Goal: Transaction & Acquisition: Purchase product/service

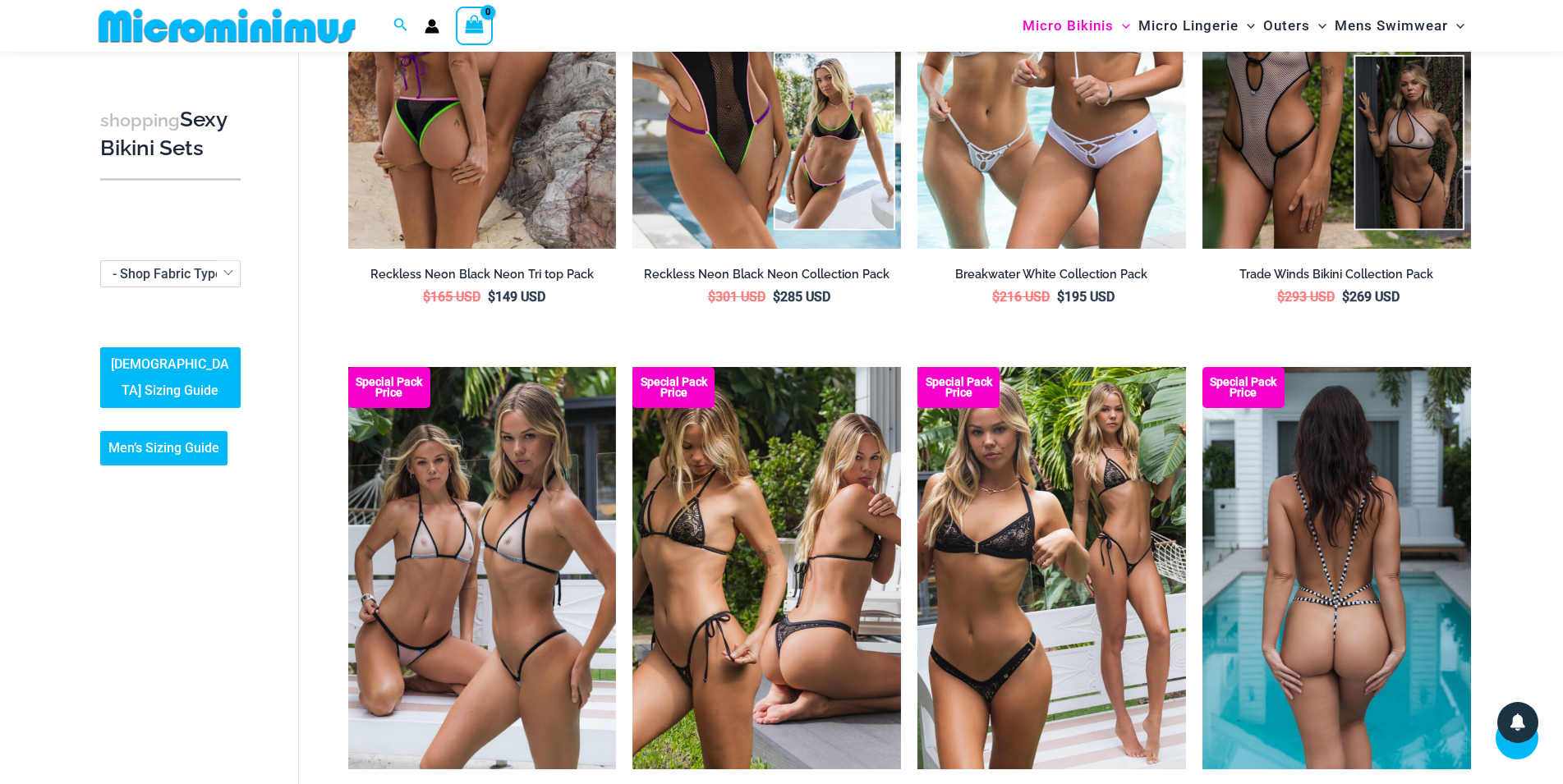
scroll to position [1980, 0]
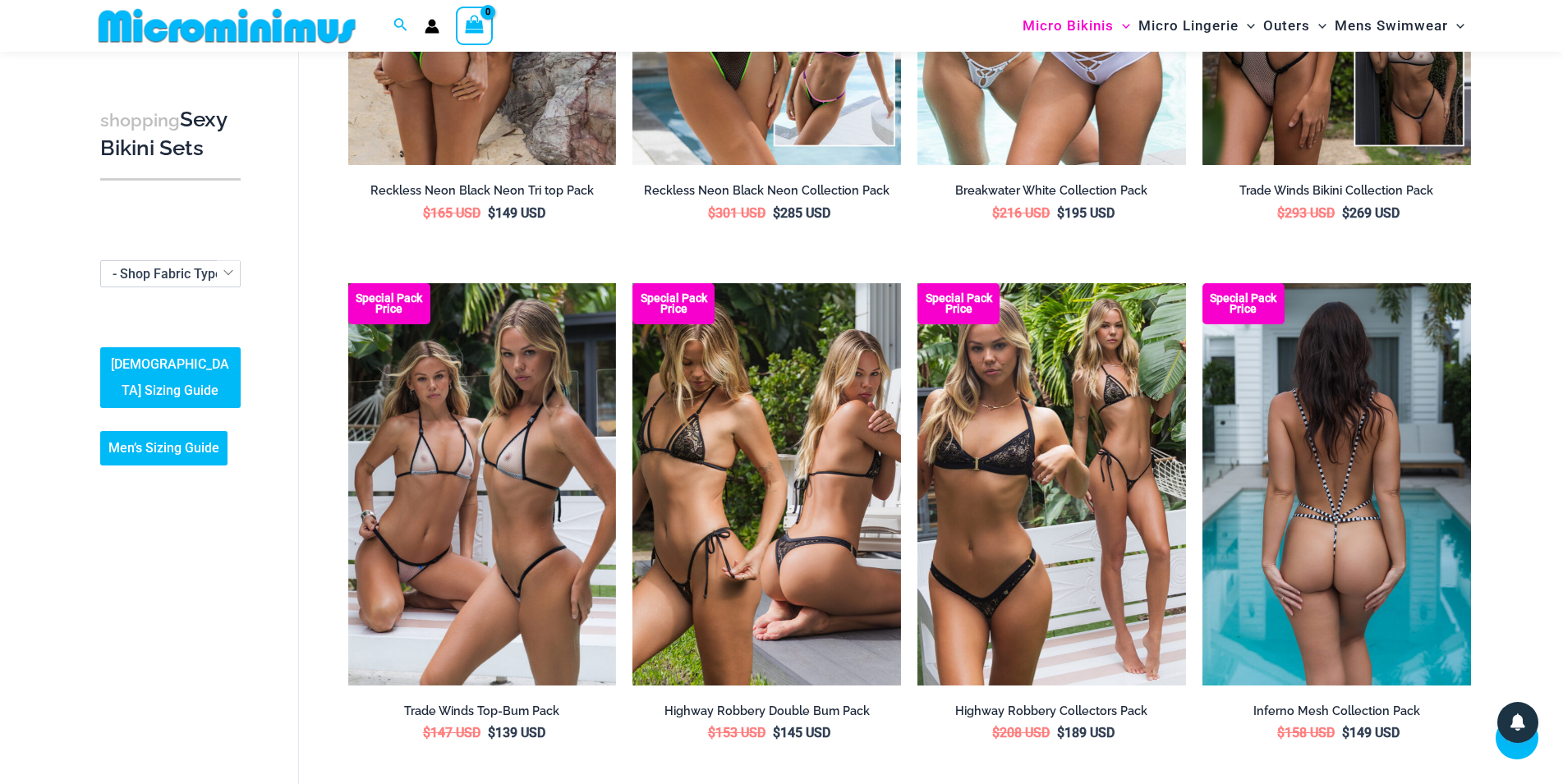
click at [1424, 529] on img at bounding box center [1336, 484] width 268 height 402
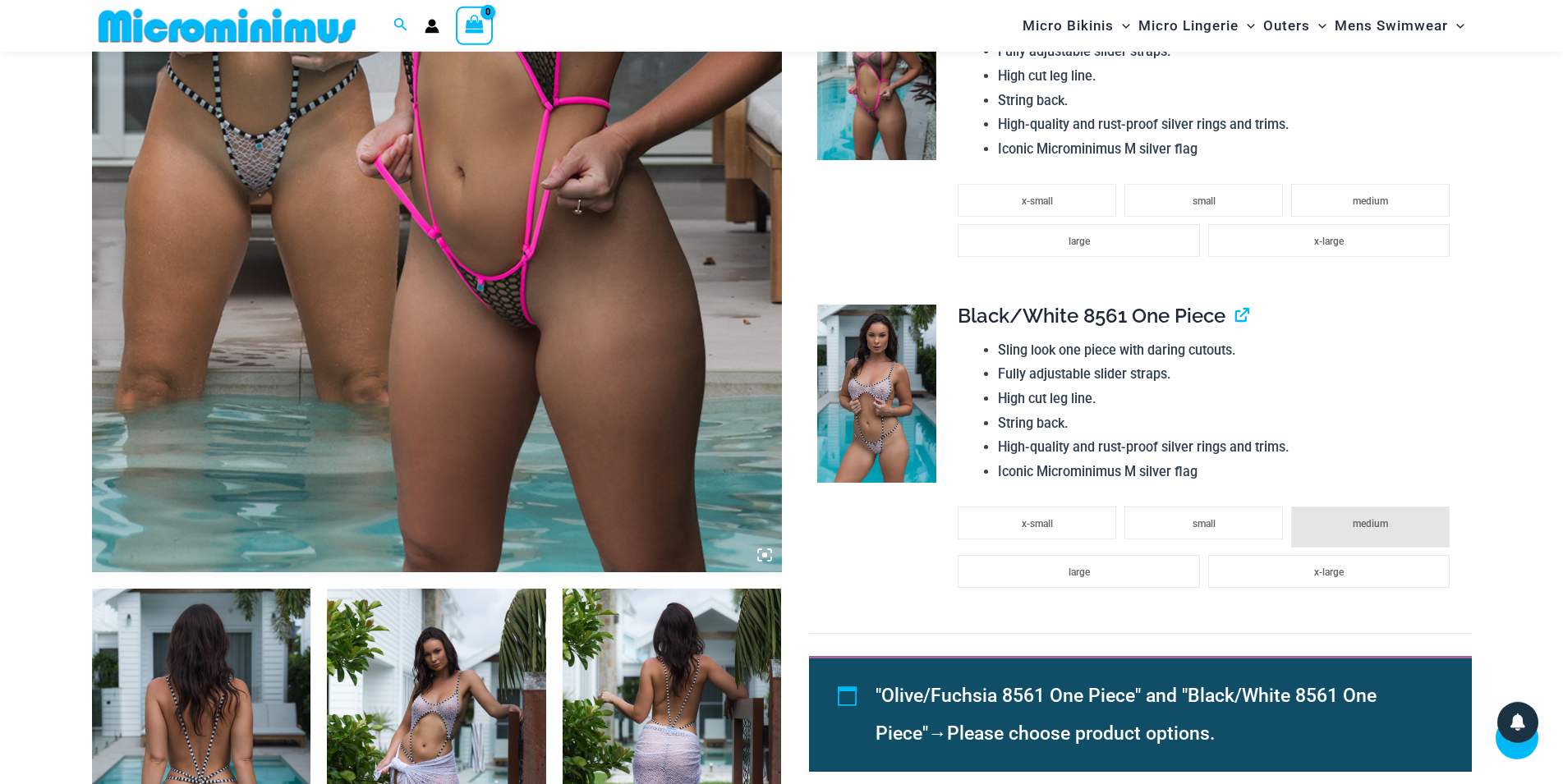
scroll to position [583, 0]
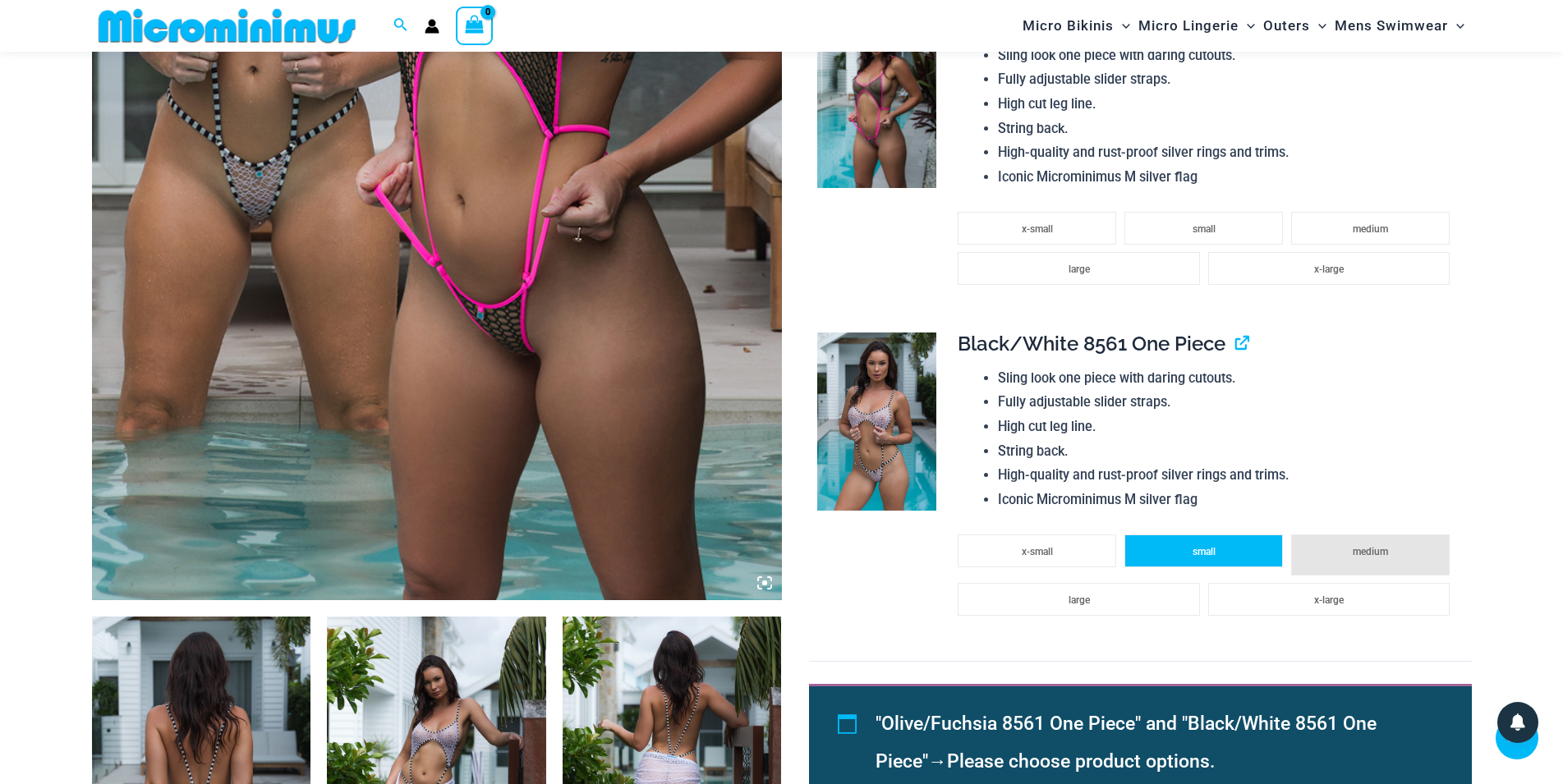
click at [1178, 553] on li "small" at bounding box center [1204, 551] width 159 height 33
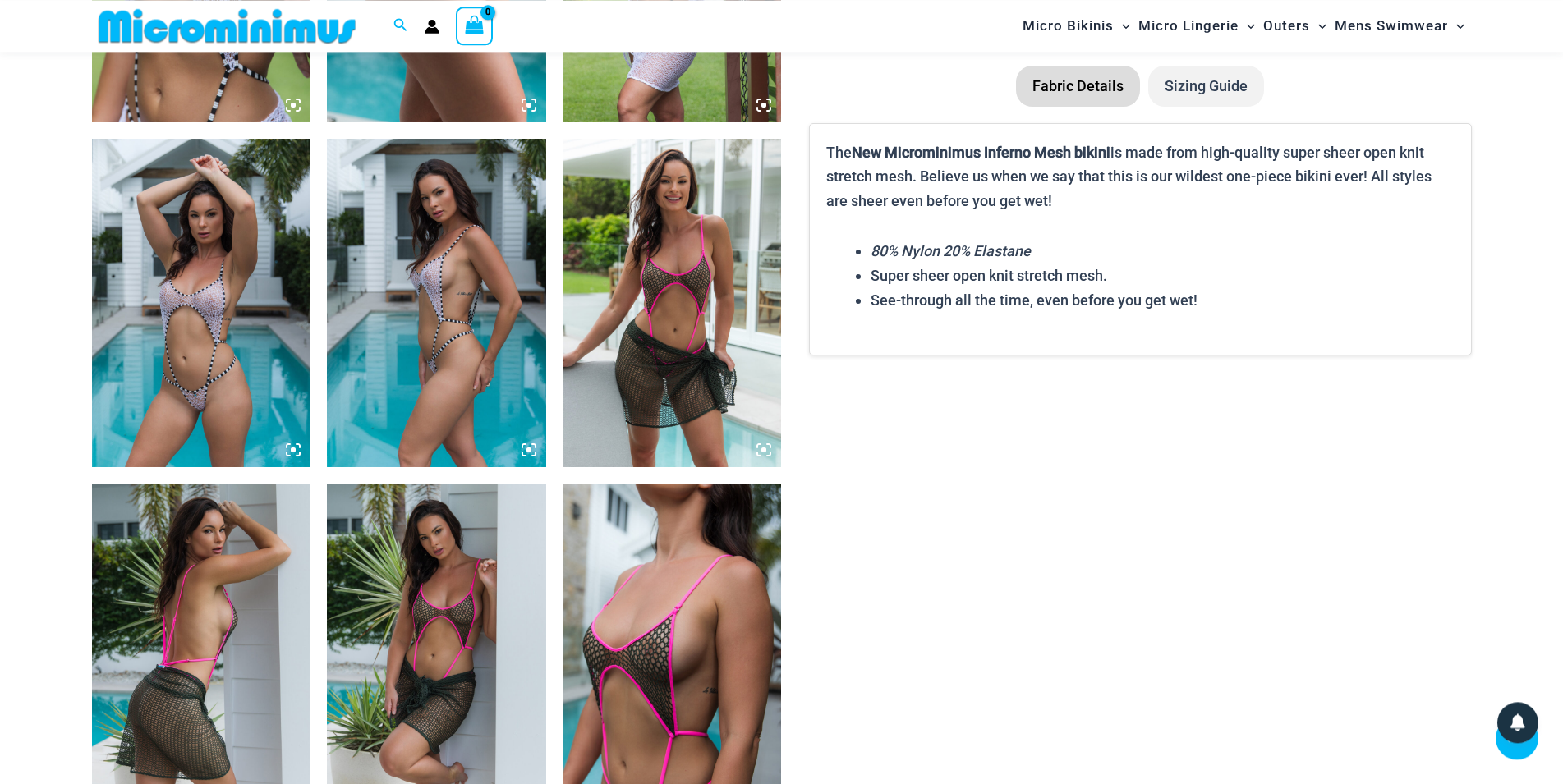
scroll to position [1756, 0]
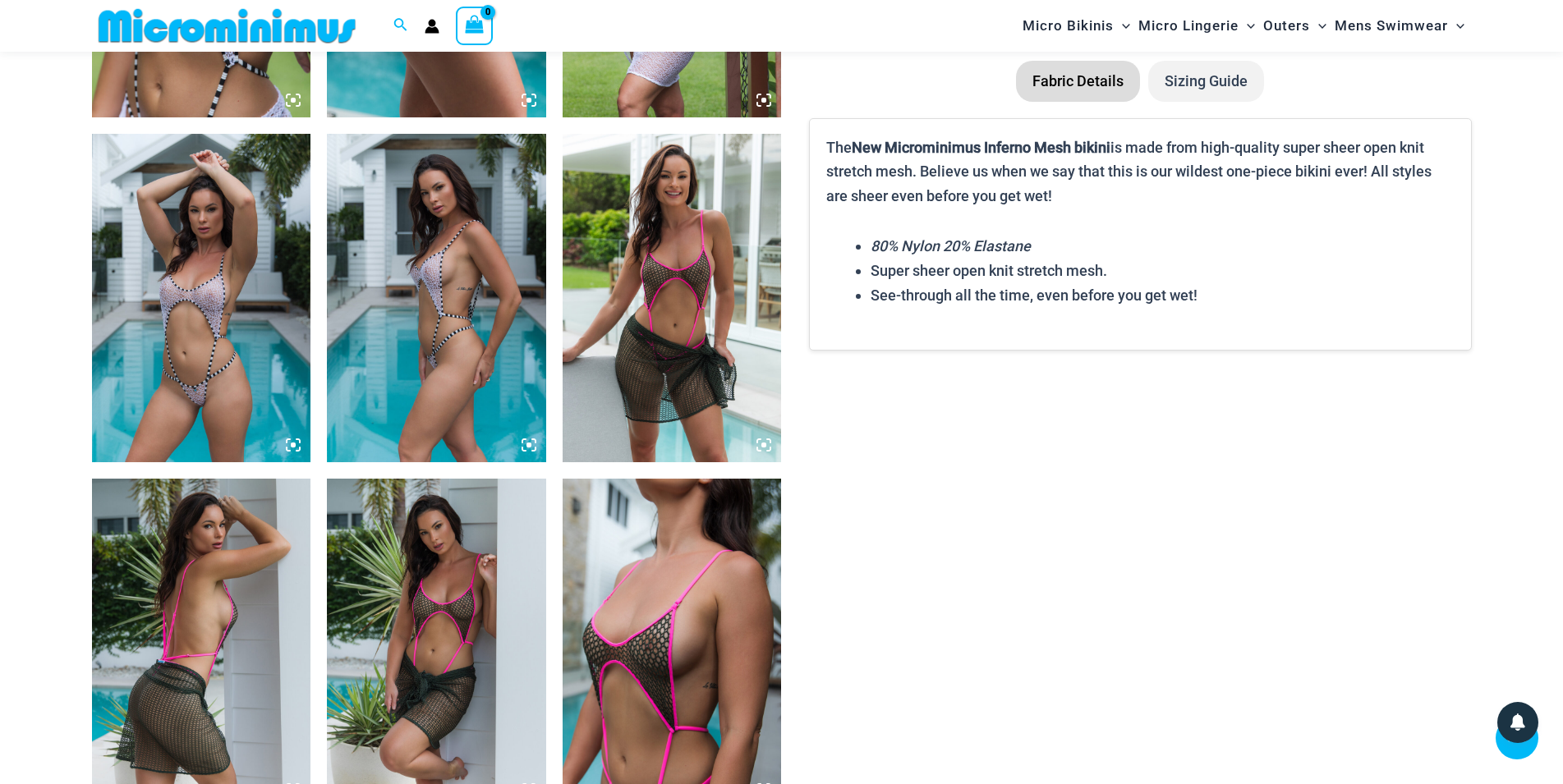
click at [703, 334] on img at bounding box center [672, 298] width 219 height 328
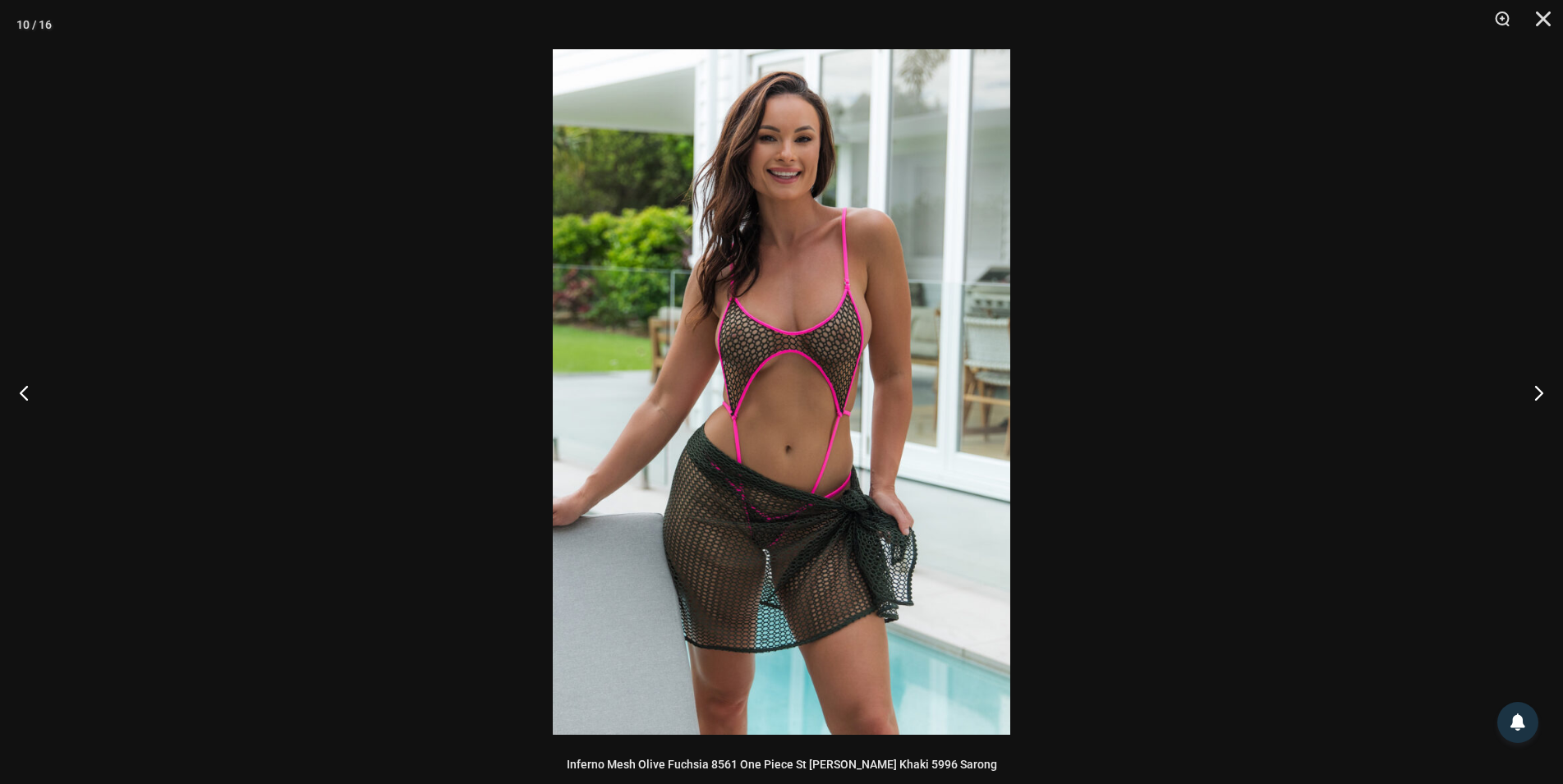
click at [743, 375] on img at bounding box center [782, 392] width 458 height 686
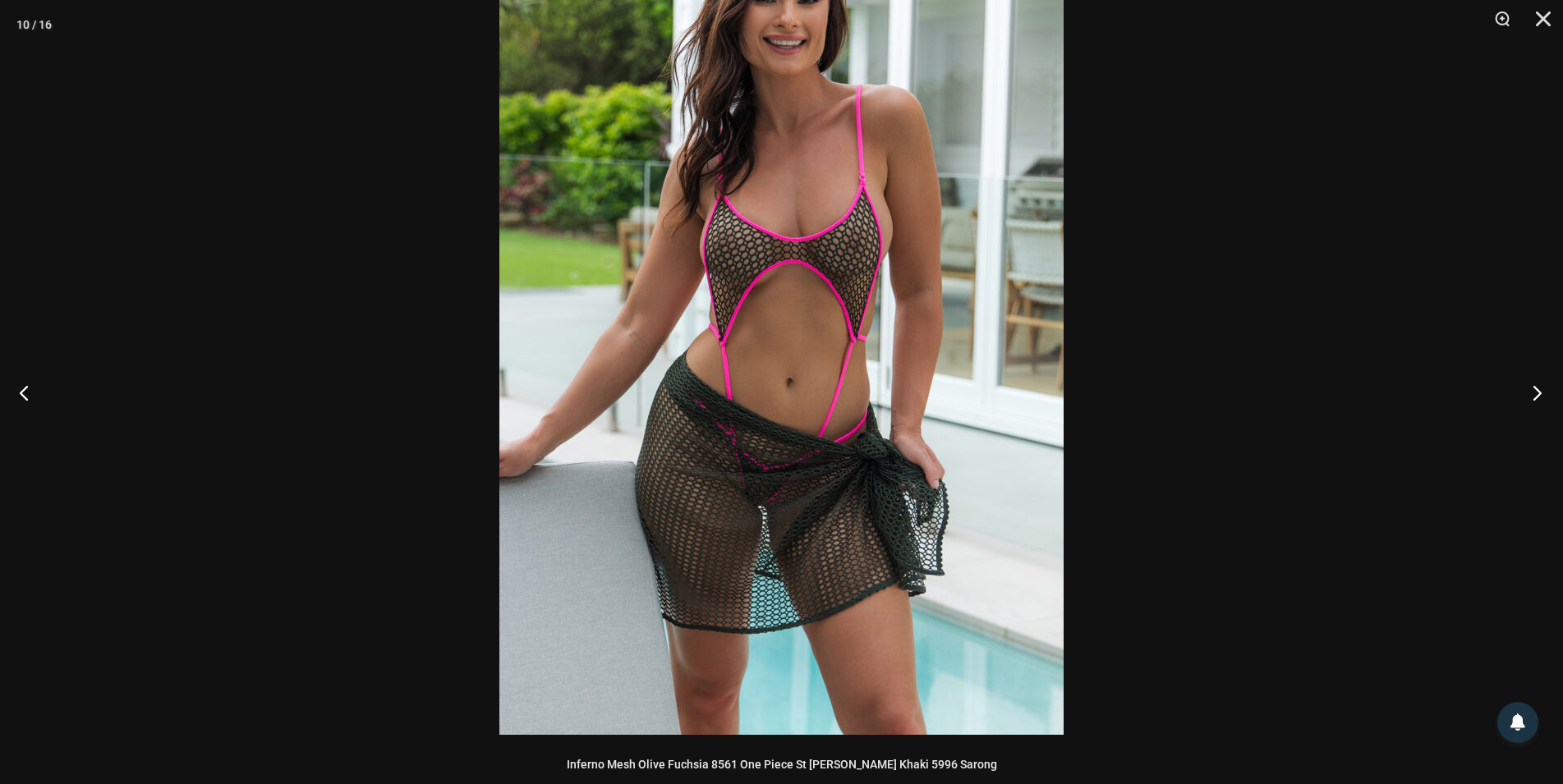
click at [1528, 391] on button "Next" at bounding box center [1532, 392] width 62 height 82
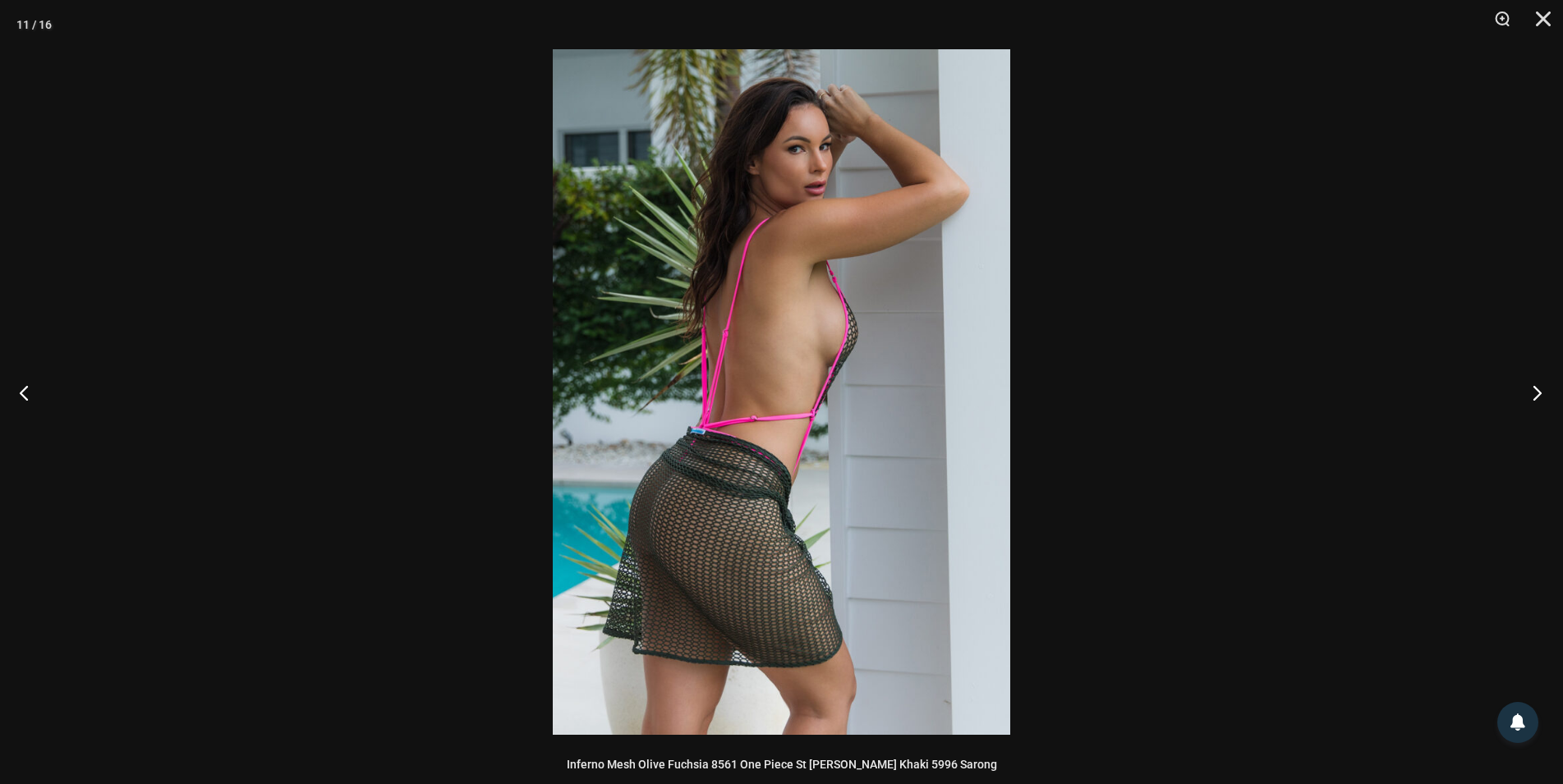
click at [1528, 391] on button "Next" at bounding box center [1532, 392] width 62 height 82
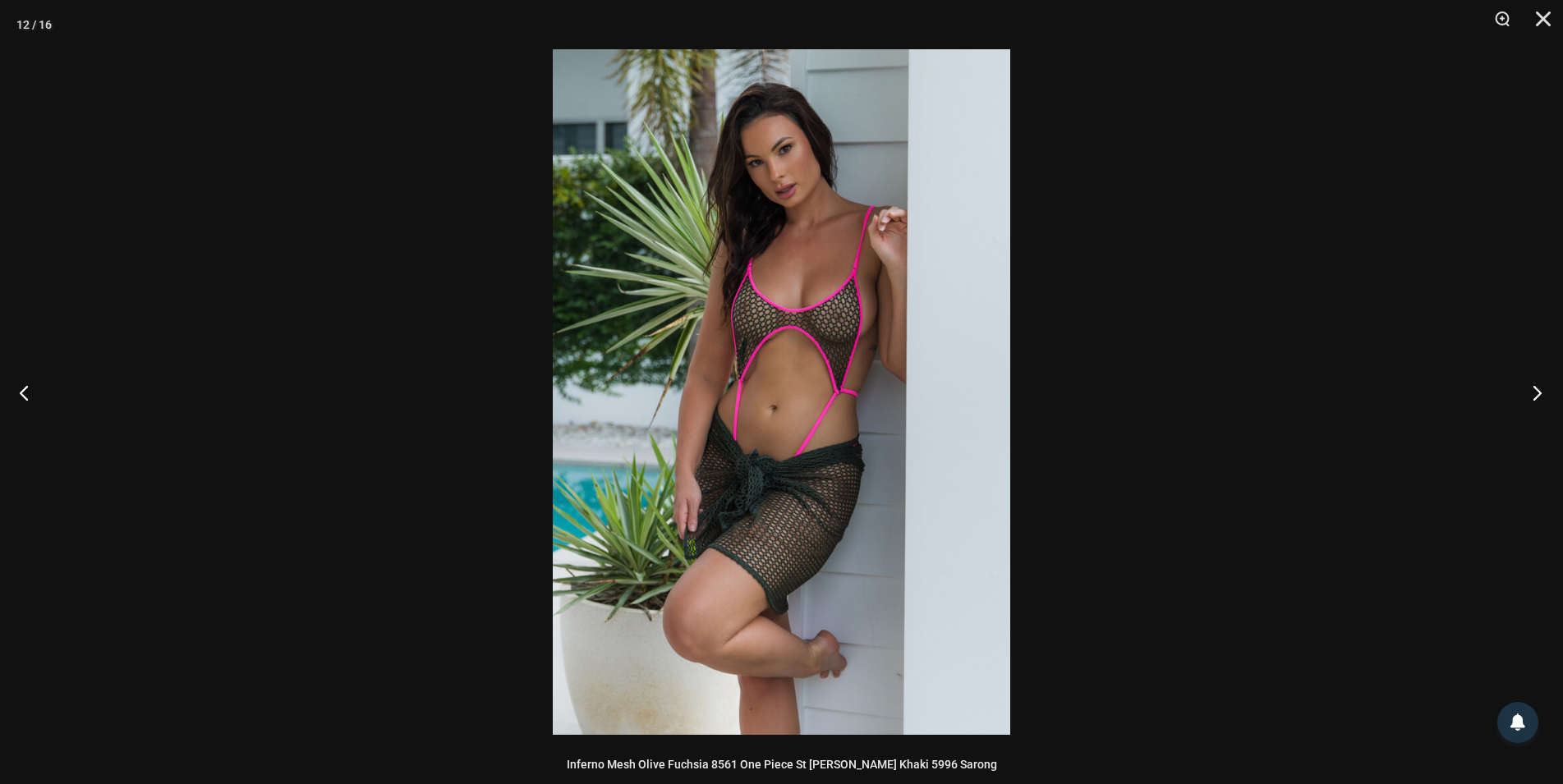
click at [1528, 391] on button "Next" at bounding box center [1532, 392] width 62 height 82
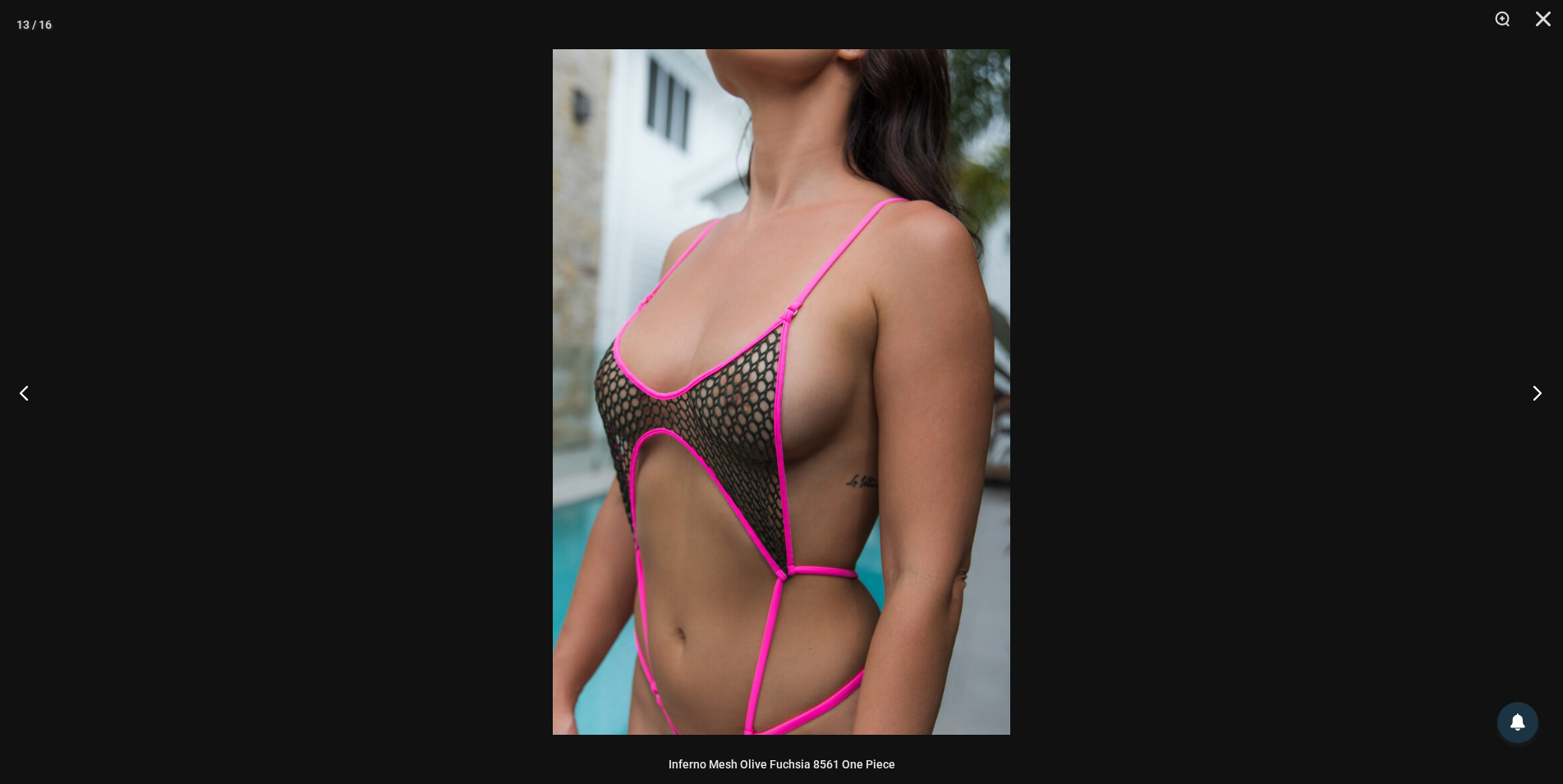
click at [1528, 391] on button "Next" at bounding box center [1532, 392] width 62 height 82
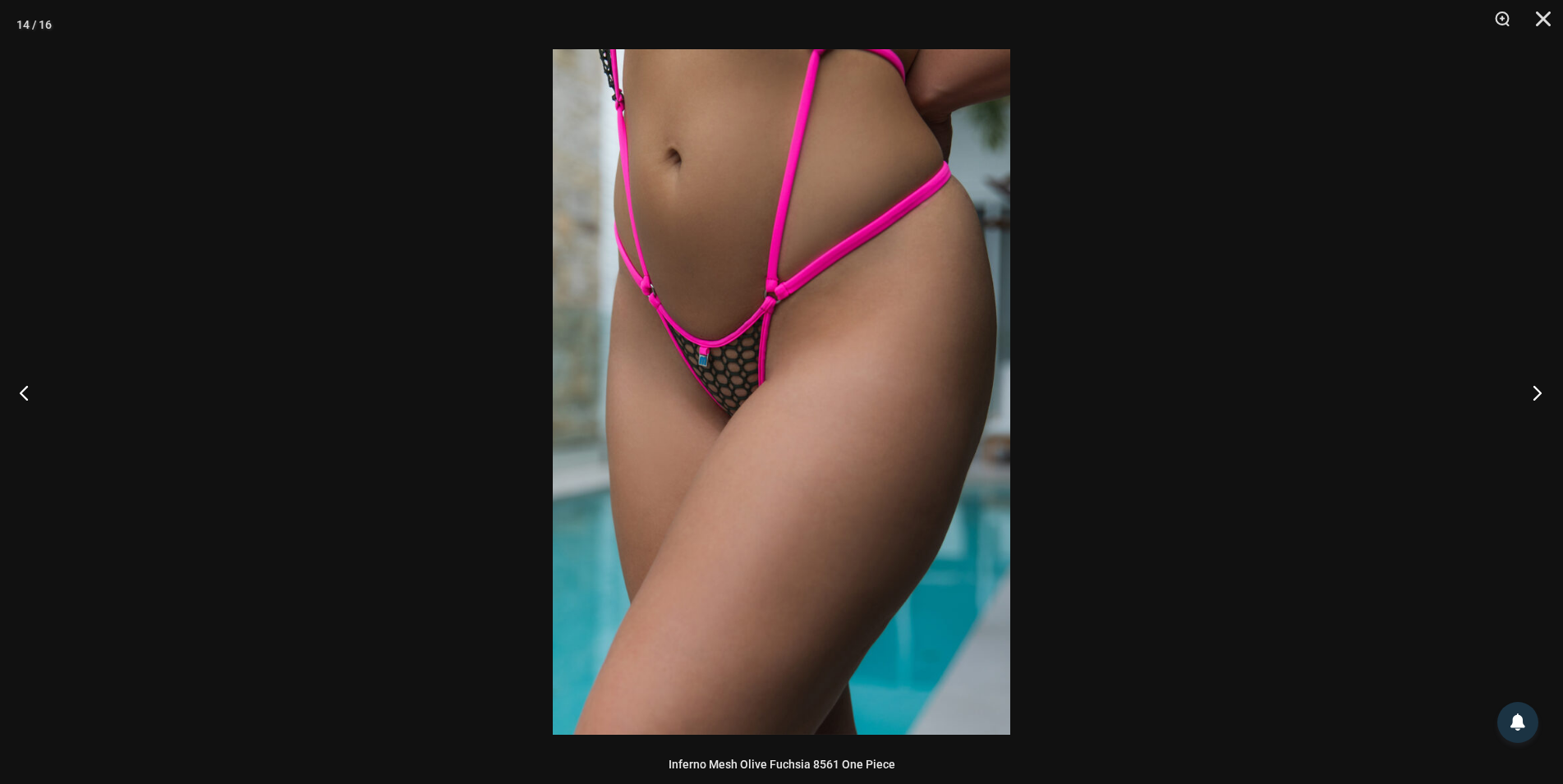
click at [1528, 391] on button "Next" at bounding box center [1532, 392] width 62 height 82
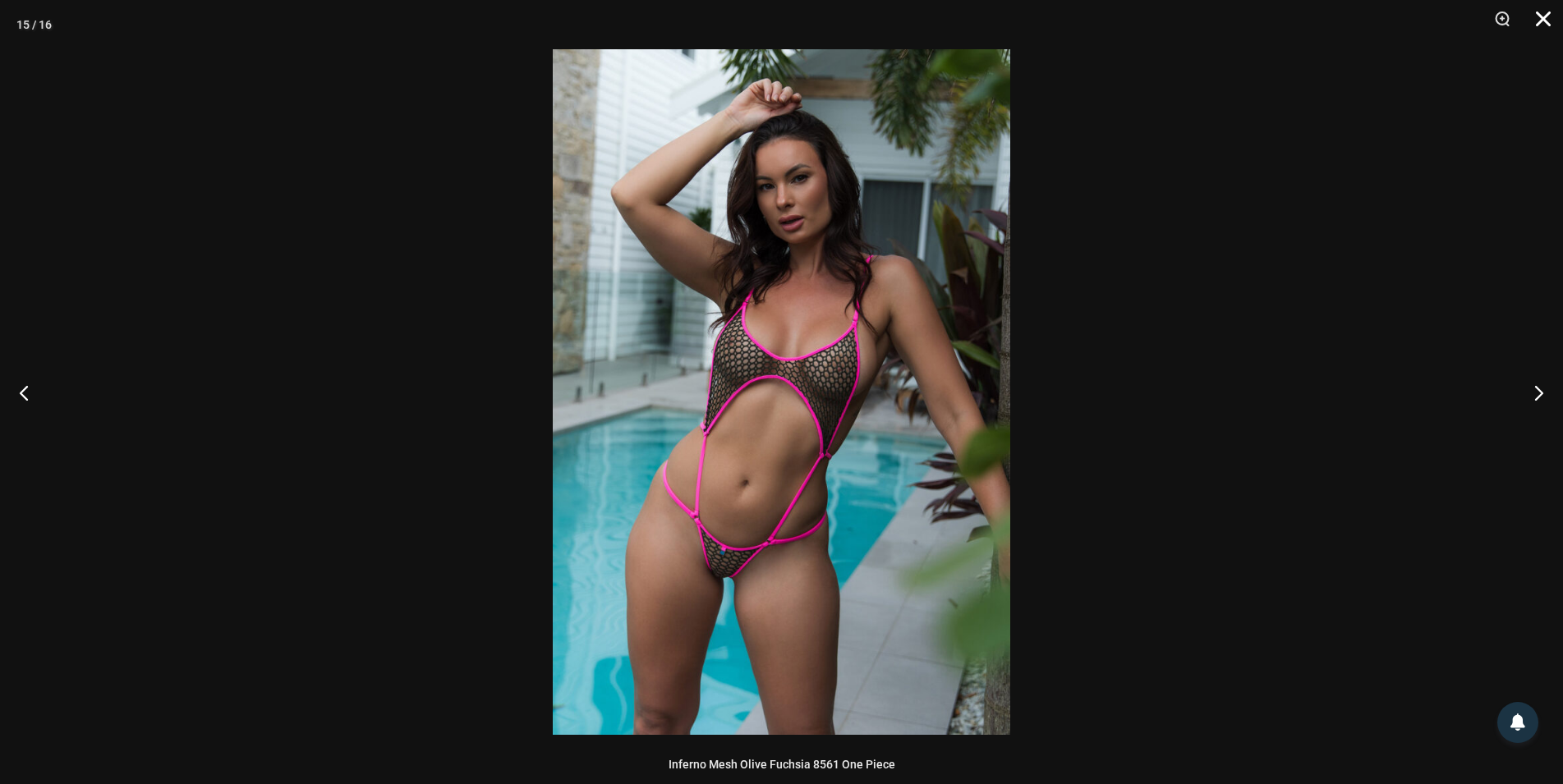
click at [1539, 19] on button "Close" at bounding box center [1537, 25] width 41 height 49
